Goal: Information Seeking & Learning: Find specific fact

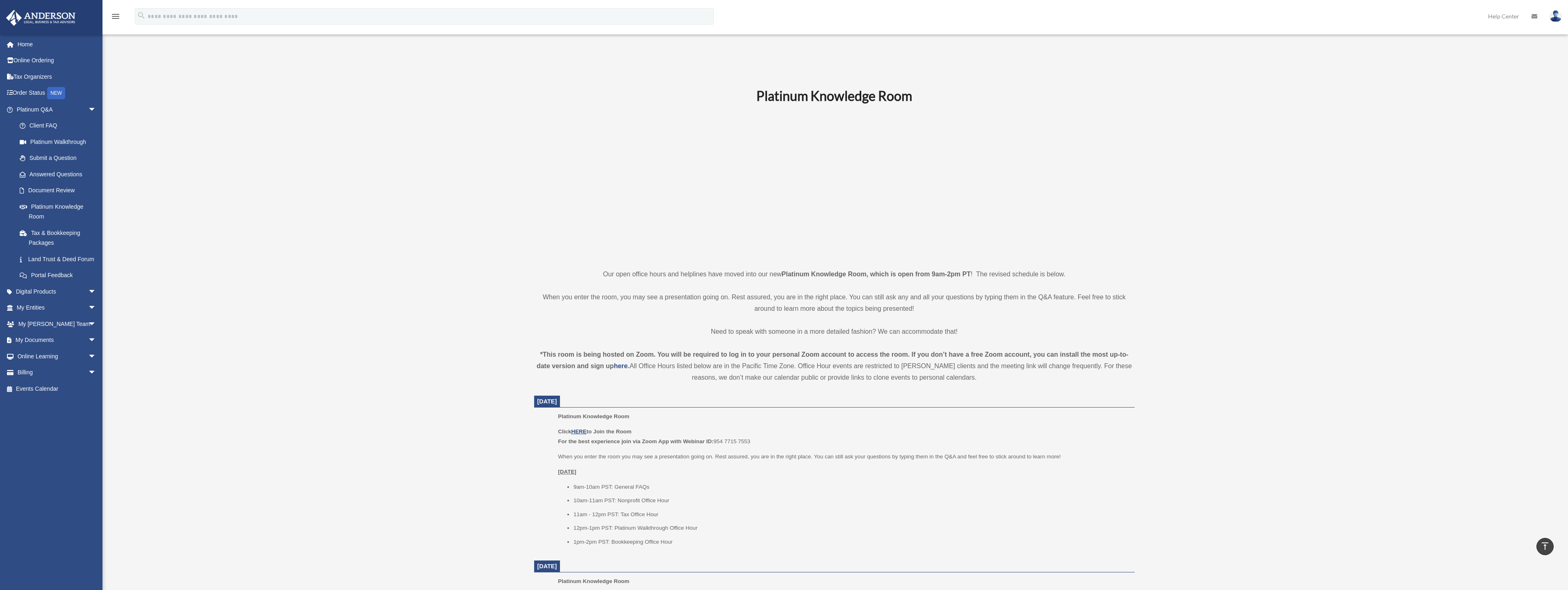
scroll to position [205, 0]
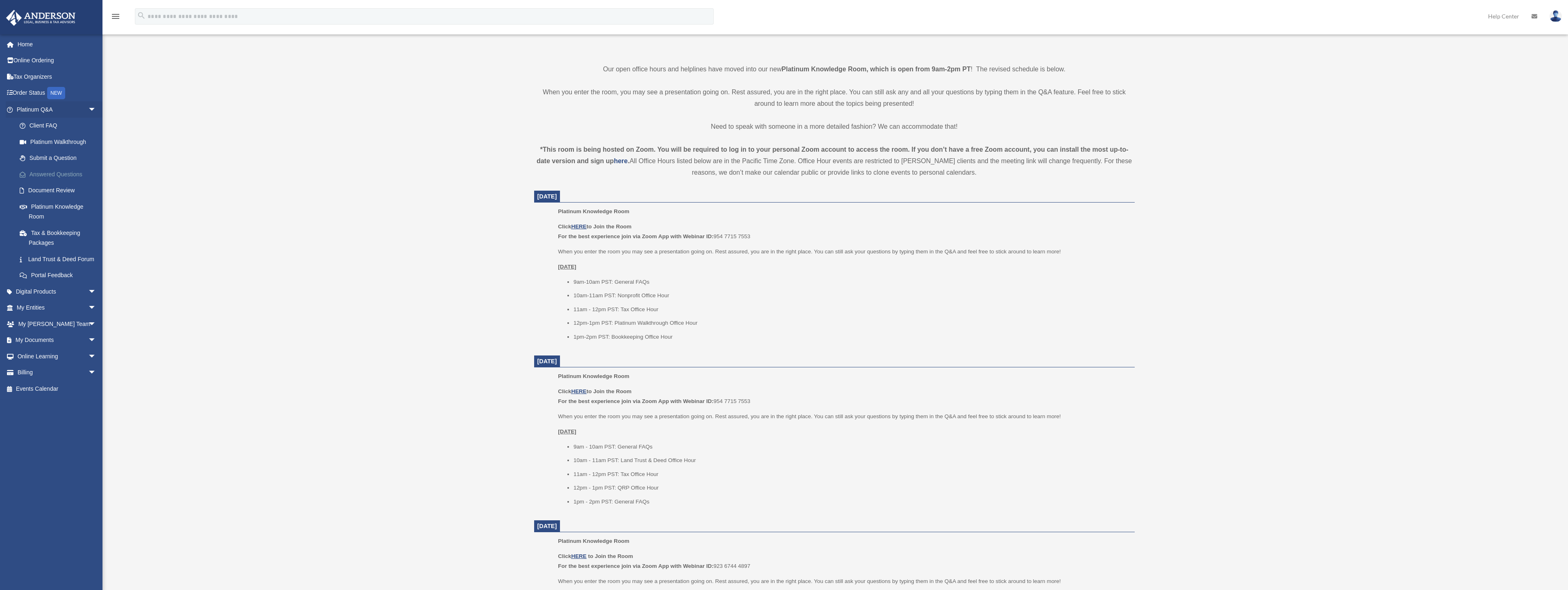
click at [54, 178] on link "Answered Questions" at bounding box center [60, 174] width 97 height 16
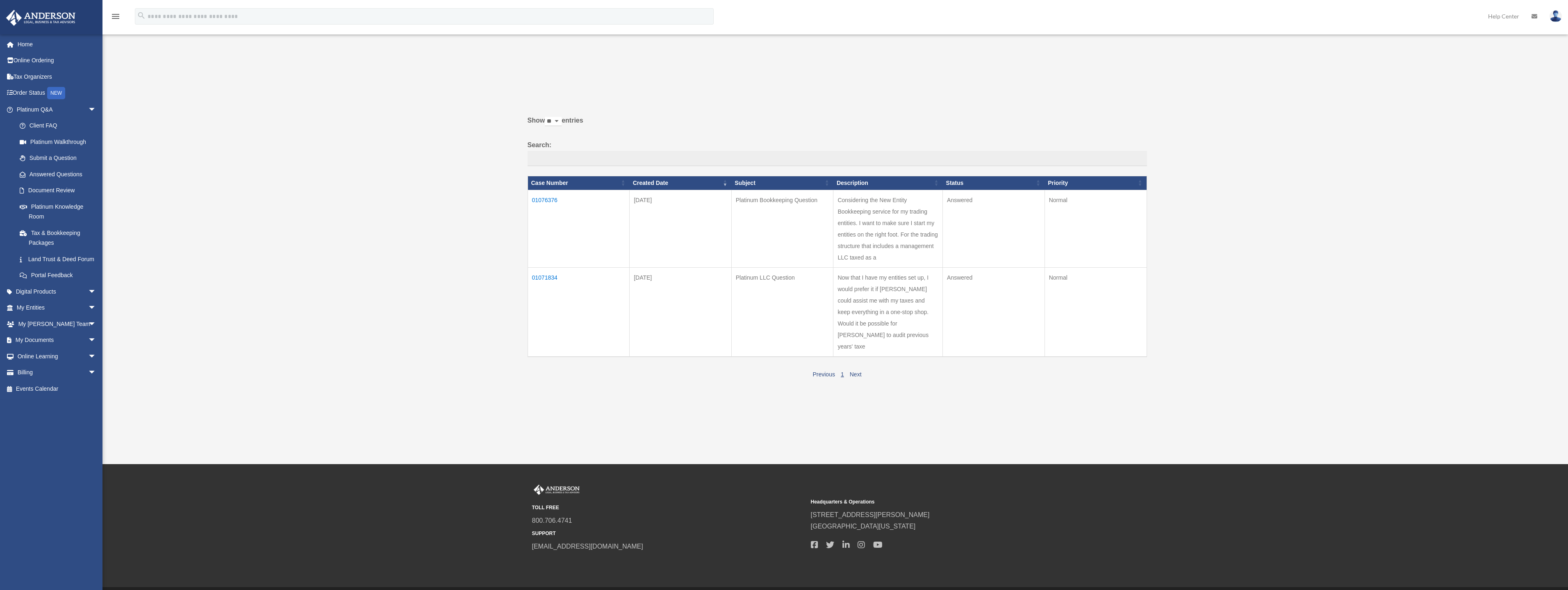
click at [547, 196] on td "01076376" at bounding box center [578, 228] width 102 height 77
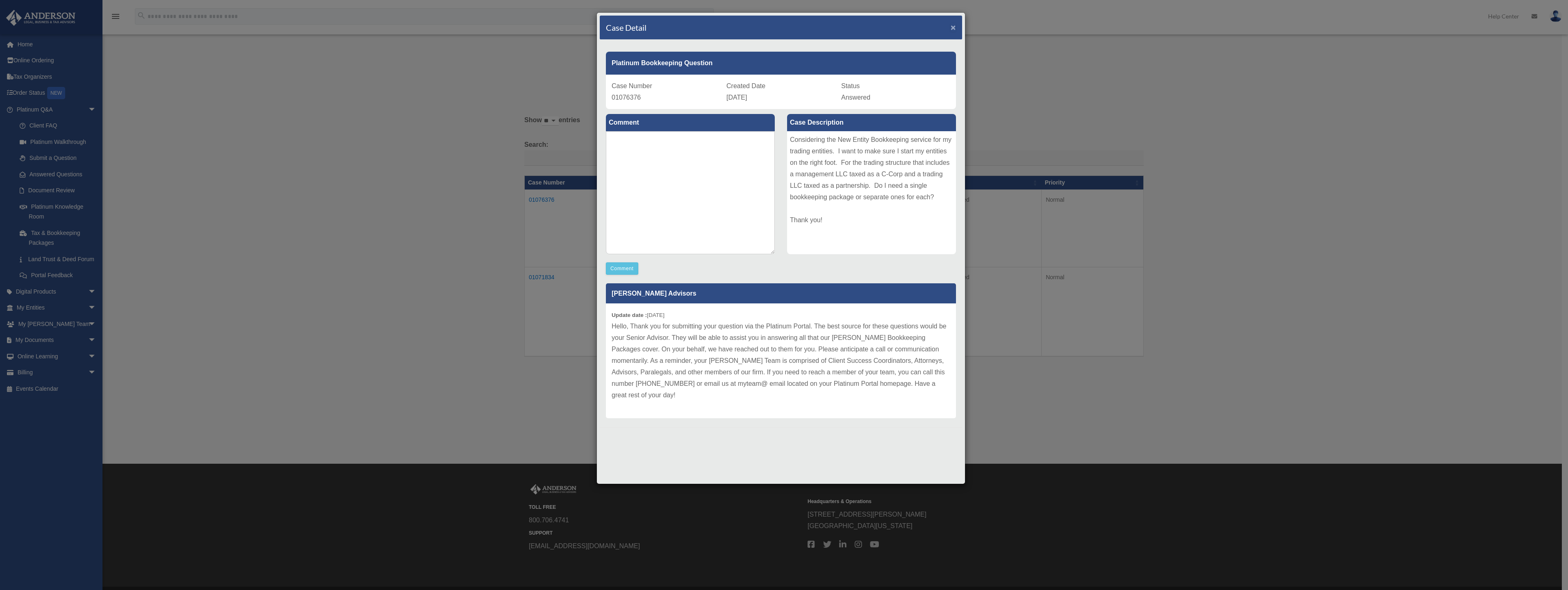
click at [954, 28] on span "×" at bounding box center [953, 27] width 5 height 9
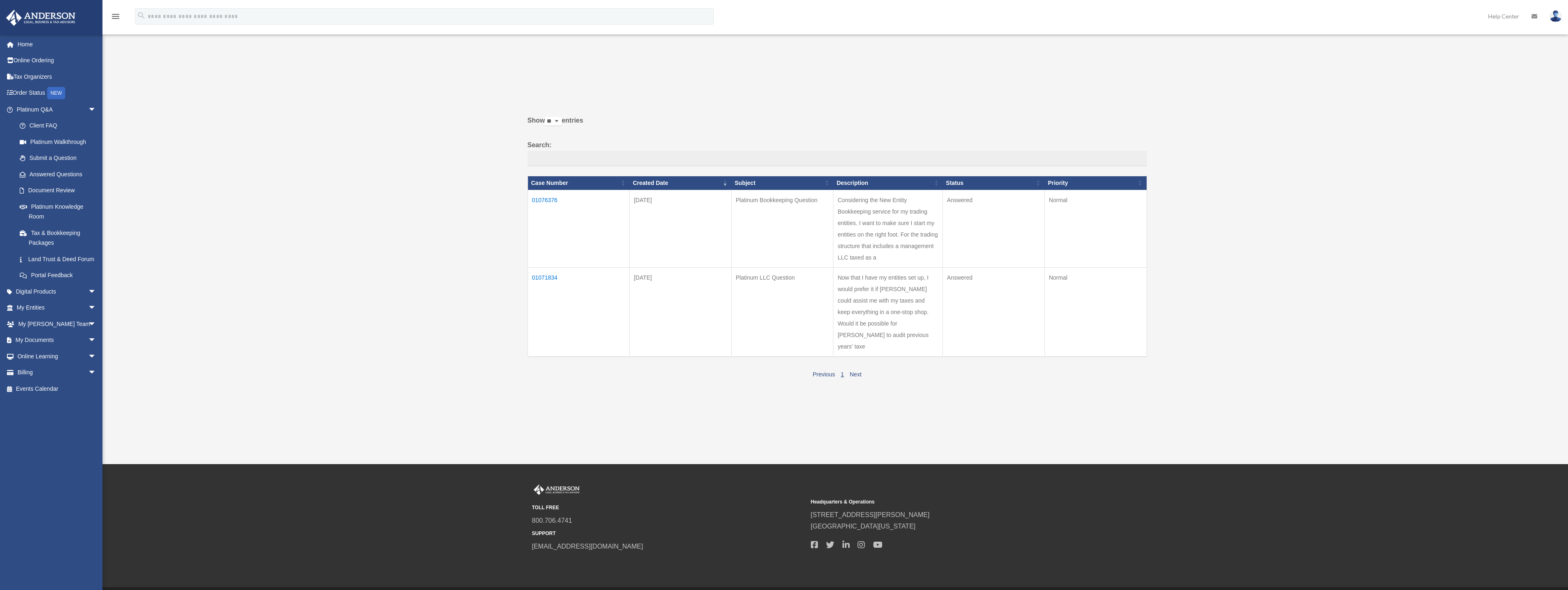
click at [309, 237] on div "Past Questions & Answers [EMAIL_ADDRESS][DOMAIN_NAME] Sign Out [EMAIL_ADDRESS][…" at bounding box center [784, 232] width 1568 height 339
click at [322, 199] on div "Past Questions & Answers [EMAIL_ADDRESS][DOMAIN_NAME] Sign Out [EMAIL_ADDRESS][…" at bounding box center [784, 232] width 1568 height 339
